Goal: Transaction & Acquisition: Book appointment/travel/reservation

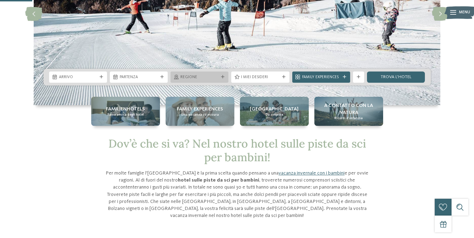
click at [193, 77] on span "Regione" at bounding box center [199, 78] width 38 height 6
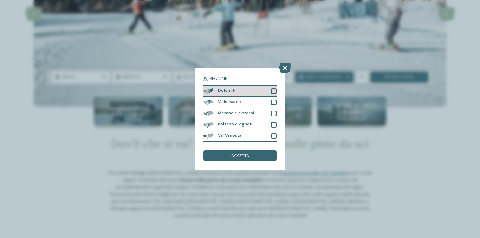
click at [273, 92] on div at bounding box center [274, 91] width 6 height 6
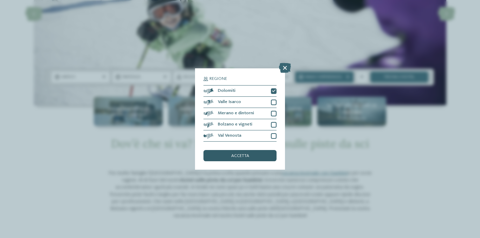
click at [264, 160] on div "accetta" at bounding box center [239, 155] width 73 height 11
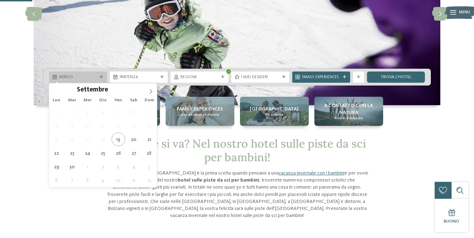
click at [100, 77] on icon at bounding box center [102, 77] width 4 height 4
click at [152, 91] on icon at bounding box center [151, 91] width 5 height 5
type input "****"
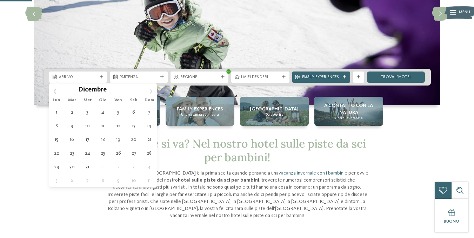
click at [152, 91] on icon at bounding box center [151, 91] width 5 height 5
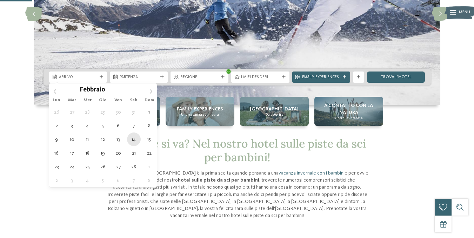
type div "[DATE]"
type input "****"
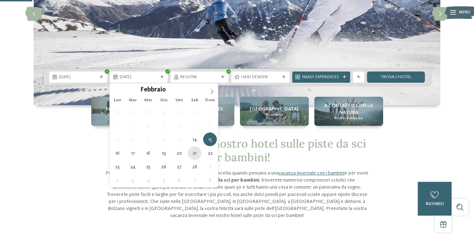
type div "[DATE]"
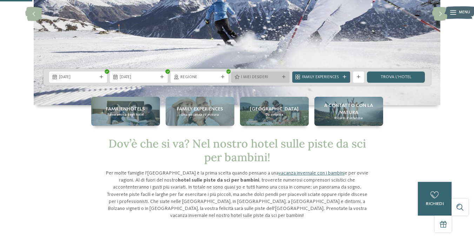
click at [269, 78] on span "I miei desideri" at bounding box center [260, 78] width 38 height 6
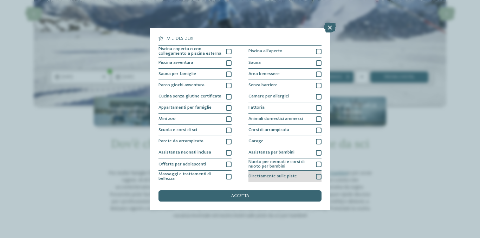
click at [316, 178] on div at bounding box center [319, 177] width 6 height 6
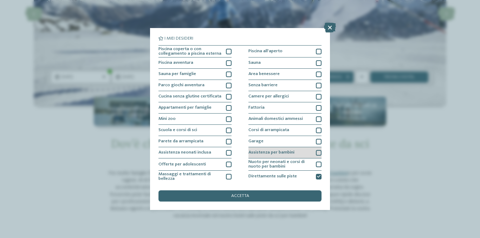
click at [312, 152] on div "Assistenza per bambini" at bounding box center [284, 152] width 73 height 11
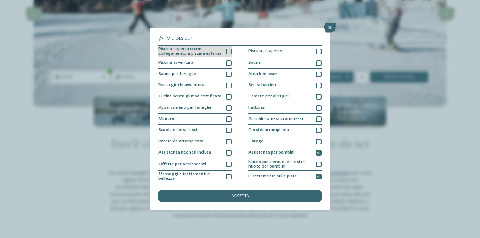
click at [226, 52] on div at bounding box center [229, 52] width 6 height 6
click at [226, 61] on div at bounding box center [229, 63] width 6 height 6
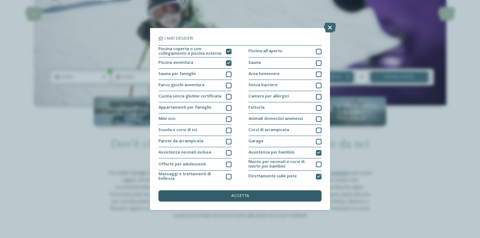
click at [241, 197] on span "accetta" at bounding box center [240, 196] width 18 height 5
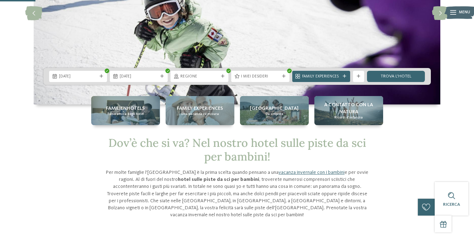
scroll to position [105, 0]
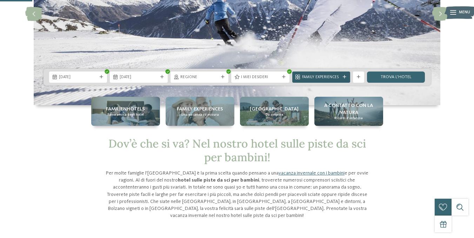
click at [327, 76] on span "Family Experiences" at bounding box center [321, 78] width 38 height 6
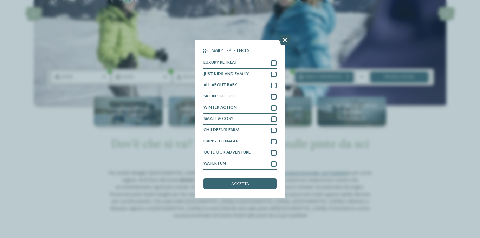
click at [283, 41] on icon at bounding box center [285, 40] width 12 height 10
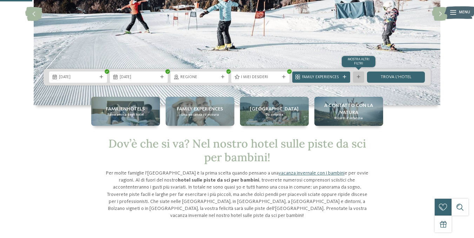
click at [358, 77] on icon at bounding box center [359, 77] width 4 height 4
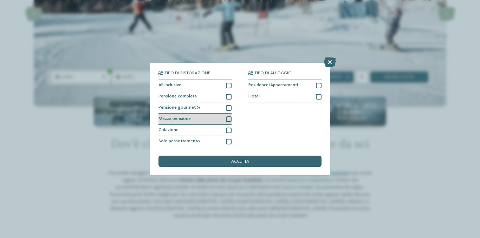
click at [228, 120] on div at bounding box center [229, 120] width 6 height 6
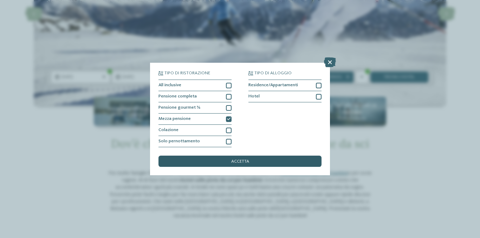
click at [270, 160] on div "accetta" at bounding box center [239, 161] width 163 height 11
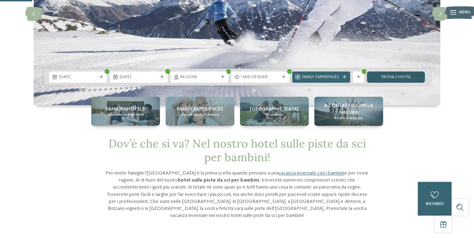
click at [391, 78] on link "trova l’hotel" at bounding box center [396, 77] width 58 height 11
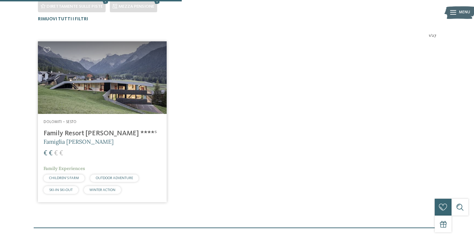
click at [125, 87] on img at bounding box center [102, 77] width 129 height 73
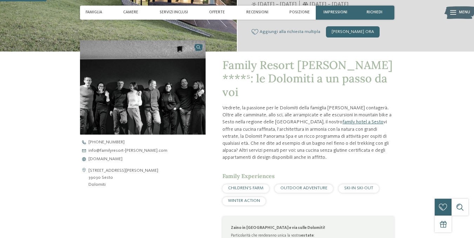
scroll to position [176, 0]
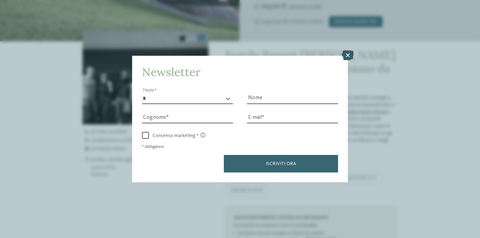
click at [350, 57] on icon at bounding box center [348, 56] width 12 height 10
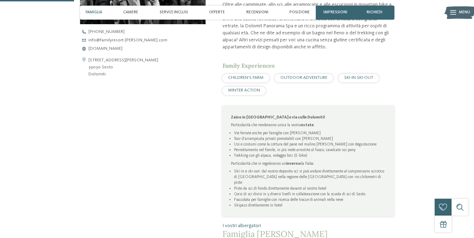
scroll to position [281, 0]
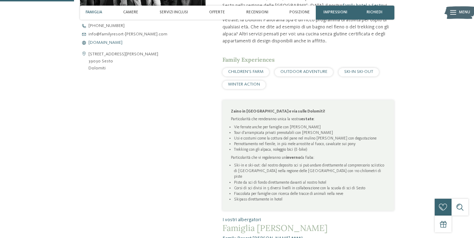
click at [123, 44] on span "www.familyresort-rainer.com" at bounding box center [105, 43] width 34 height 5
